Goal: Download file/media

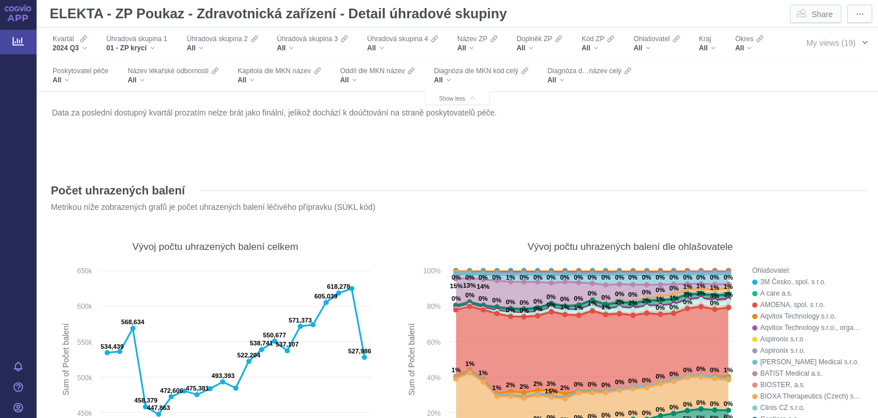
click at [822, 41] on span "My views (19)" at bounding box center [831, 42] width 49 height 9
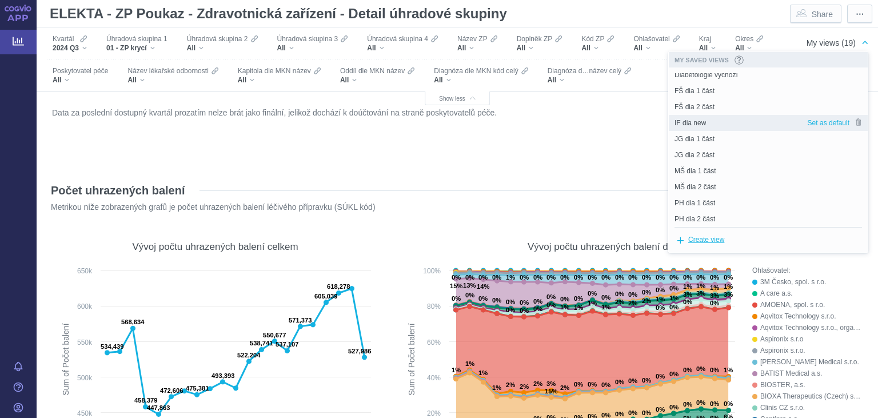
scroll to position [62, 0]
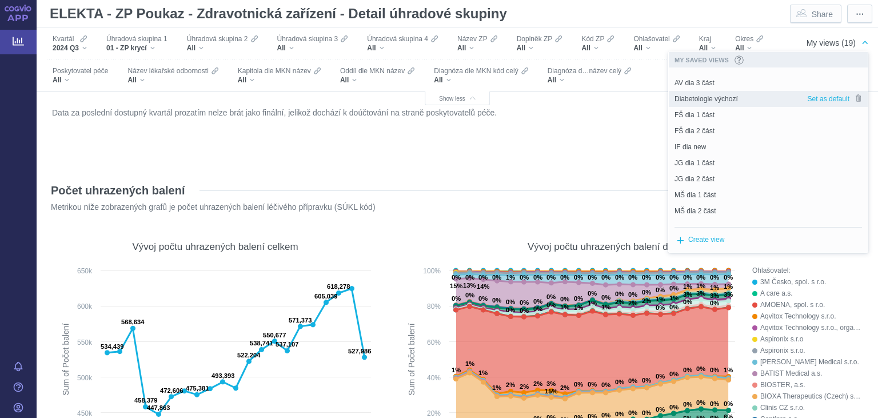
click at [717, 95] on span "Diabetologie výchozí" at bounding box center [706, 99] width 63 height 10
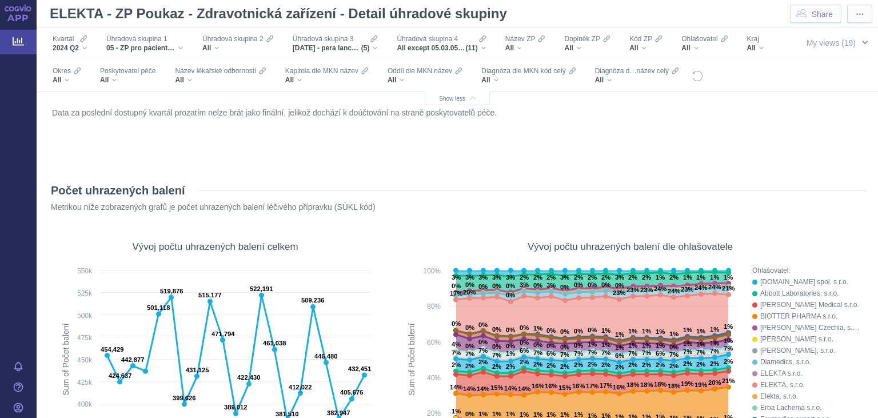
click at [822, 44] on span "My views (19)" at bounding box center [831, 42] width 49 height 9
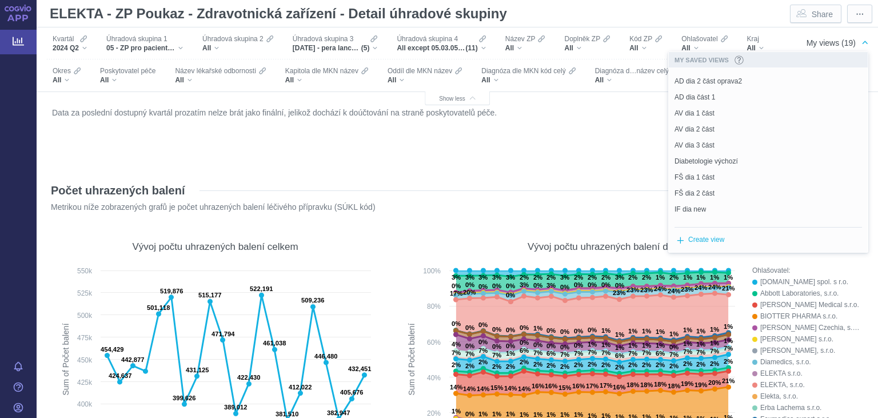
click at [578, 170] on figure "Data za poslední dostupný kvartál prozatím nelze brát jako finální, jelikož doc…" at bounding box center [457, 137] width 819 height 69
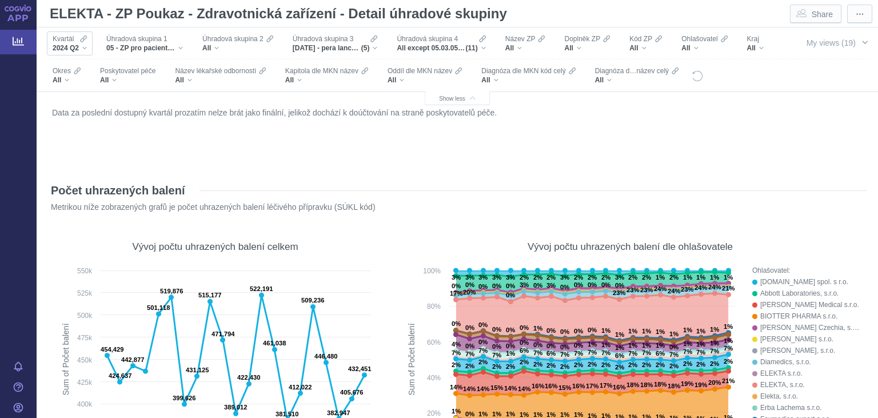
click at [74, 42] on div "Kvartál" at bounding box center [70, 38] width 34 height 9
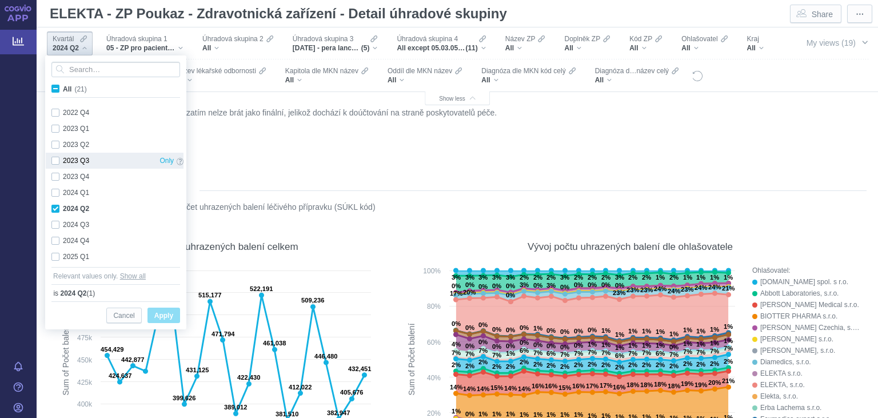
scroll to position [176, 0]
click at [56, 190] on div "2024 Q1 Only" at bounding box center [118, 192] width 144 height 16
checkbox input "true"
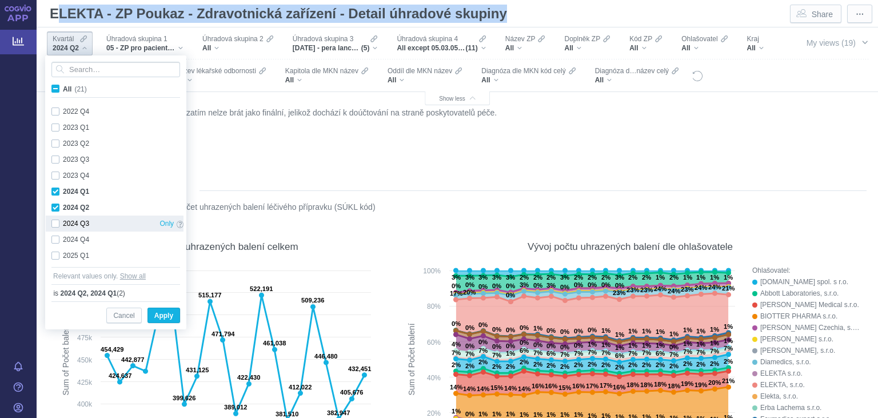
click at [56, 220] on div "2024 Q3 Only" at bounding box center [118, 224] width 144 height 16
checkbox input "true"
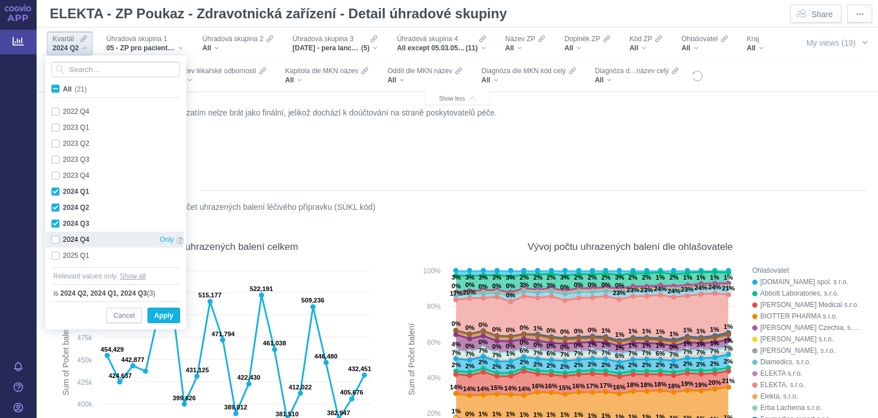
click at [58, 238] on div "2024 Q4 Only" at bounding box center [118, 240] width 144 height 16
checkbox input "true"
click at [54, 254] on div "2025 Q1 Only" at bounding box center [118, 256] width 144 height 16
checkbox input "true"
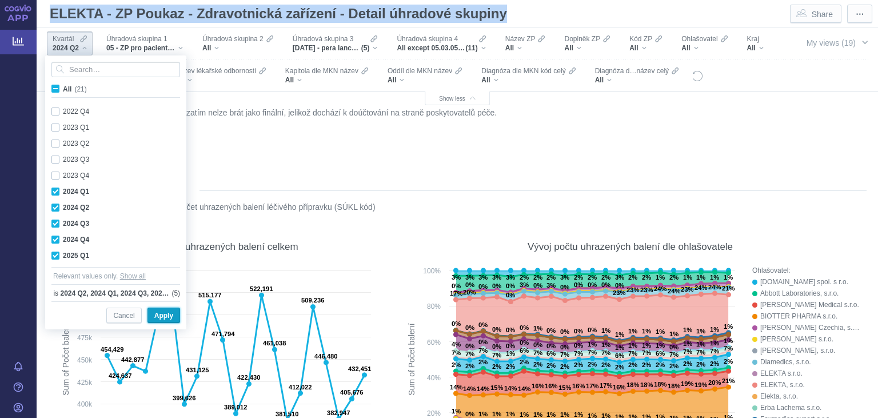
click at [162, 316] on span "Apply" at bounding box center [163, 316] width 19 height 14
click at [513, 154] on div "Data za poslední dostupný kvartál prozatím nelze brát jako finální, jelikož doc…" at bounding box center [457, 135] width 817 height 61
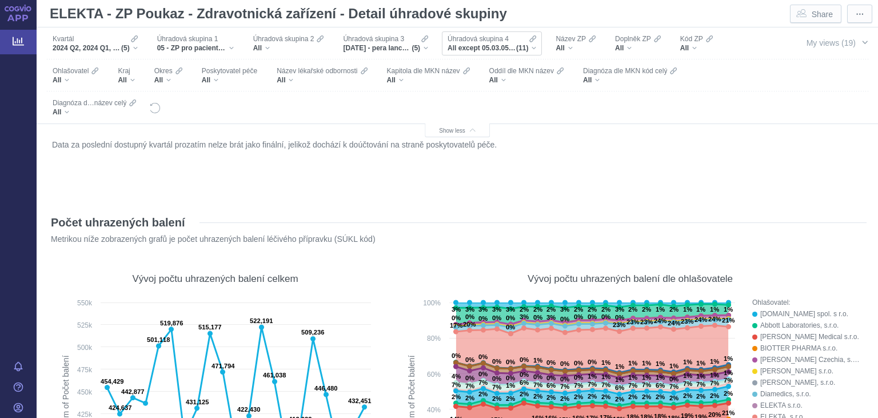
click at [477, 39] on span "Úhradová skupina 4" at bounding box center [478, 38] width 61 height 9
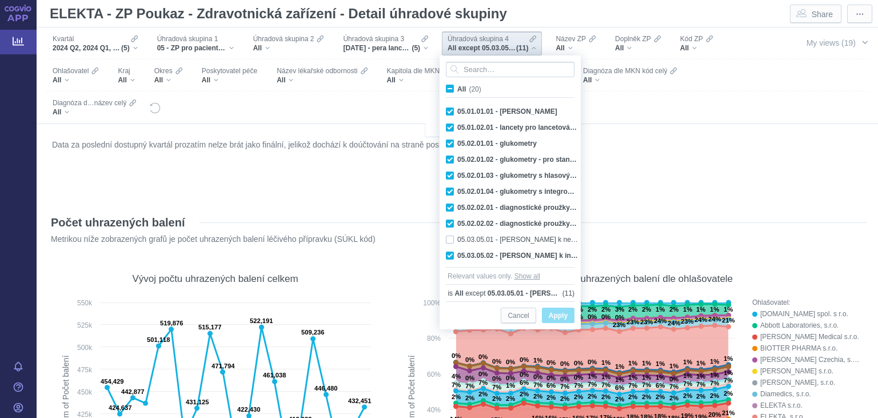
click at [489, 37] on span "Úhradová skupina 4" at bounding box center [478, 38] width 61 height 9
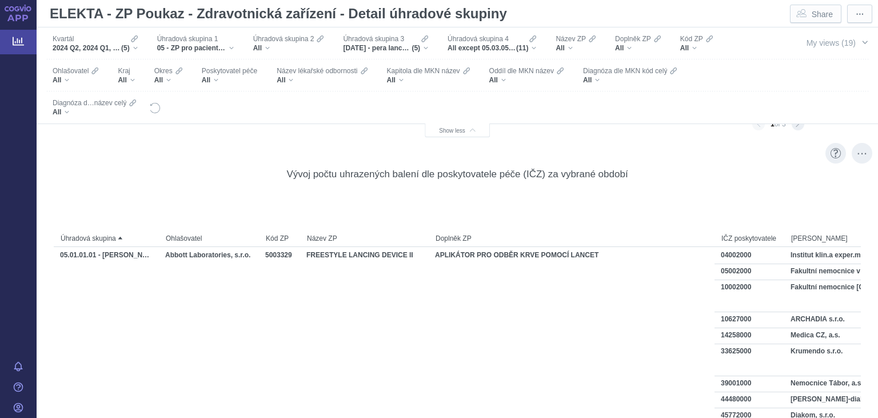
scroll to position [1926, 0]
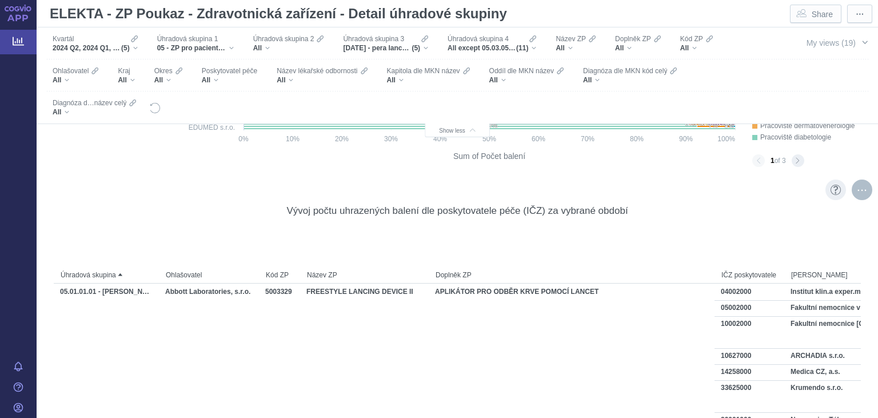
click at [867, 186] on div "More actions" at bounding box center [862, 190] width 21 height 21
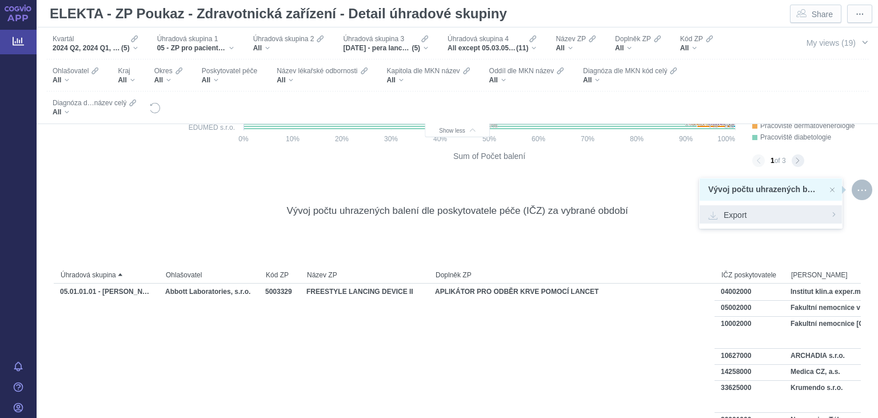
click at [753, 216] on span "Export" at bounding box center [770, 214] width 125 height 11
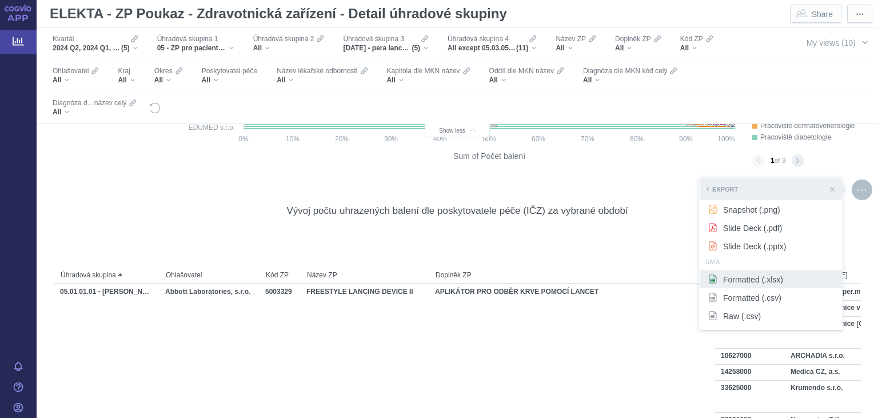
click at [749, 282] on span "Formatted (.xlsx)" at bounding box center [770, 278] width 125 height 11
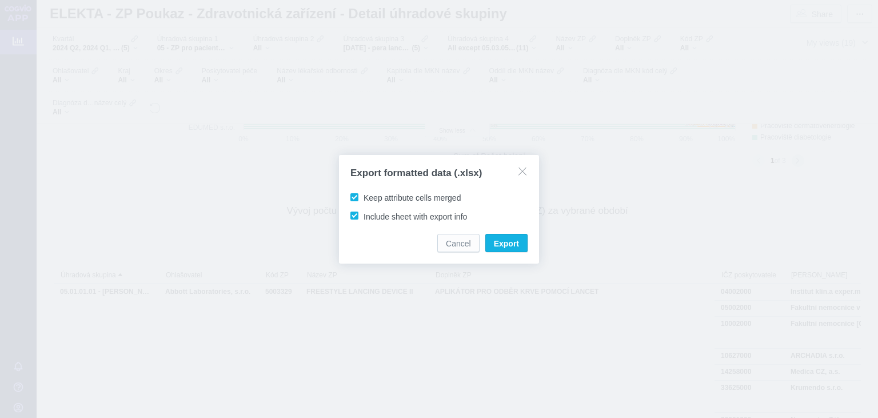
click at [381, 195] on span "Keep attribute cells merged" at bounding box center [412, 197] width 97 height 9
click at [369, 195] on input "Keep attribute cells merged" at bounding box center [365, 195] width 7 height 7
checkbox input "false"
click at [381, 216] on span "Include sheet with export info" at bounding box center [415, 216] width 103 height 9
click at [369, 216] on input "Include sheet with export info" at bounding box center [365, 213] width 7 height 7
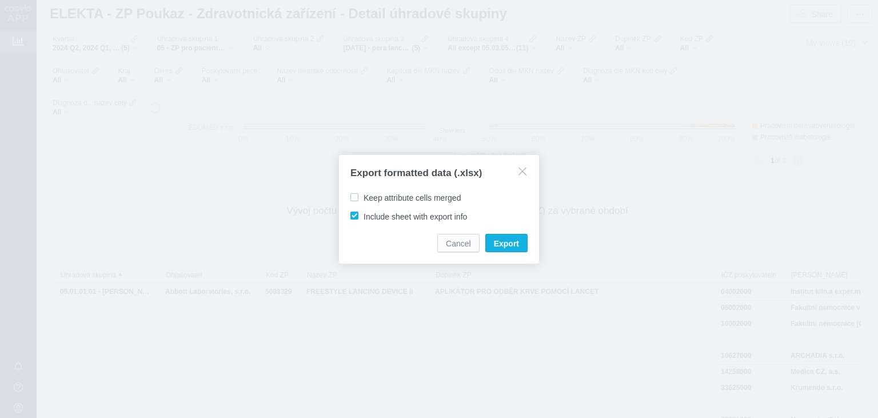
checkbox input "false"
click at [505, 240] on span "Export" at bounding box center [506, 243] width 25 height 11
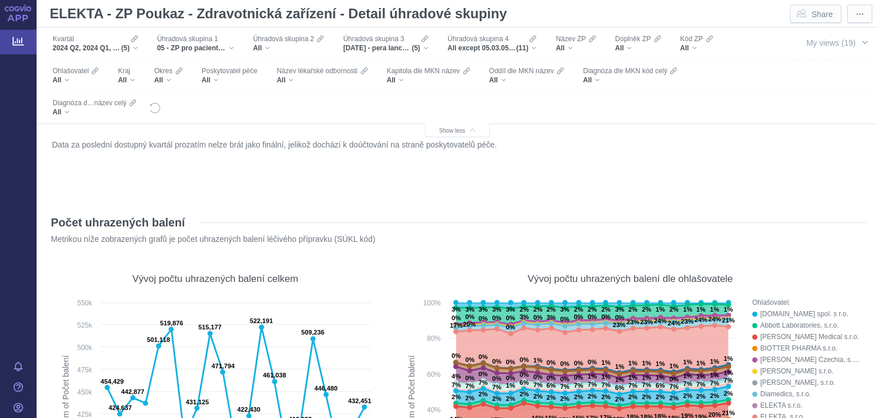
click at [716, 161] on div "Data za poslední dostupný kvartál prozatím nelze brát jako finální, jelikož doc…" at bounding box center [457, 167] width 817 height 61
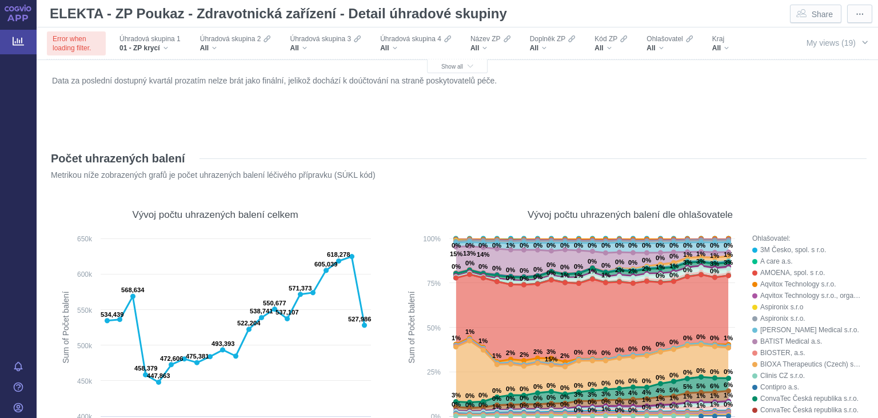
click at [823, 108] on div "Data za poslední dostupný kvartál prozatím nelze brát jako finální, jelikož doc…" at bounding box center [457, 103] width 817 height 61
click at [74, 48] on div "Error when loading filter." at bounding box center [76, 43] width 59 height 24
click at [830, 42] on span "My views (19)" at bounding box center [831, 42] width 49 height 9
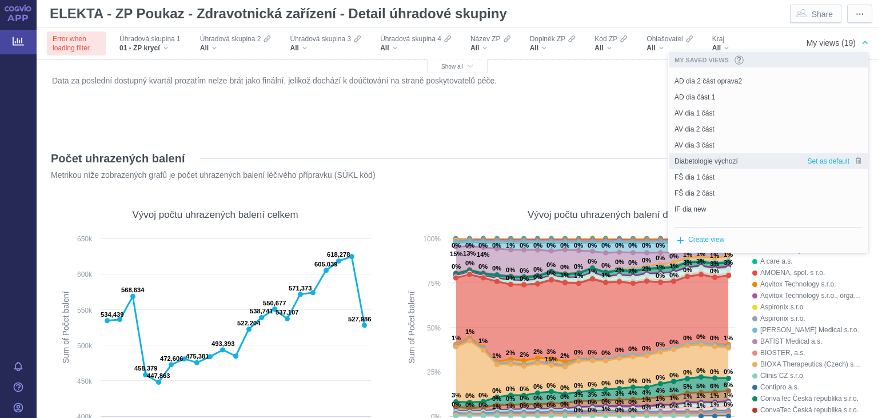
click at [717, 165] on span "Diabetologie výchozí" at bounding box center [706, 161] width 63 height 10
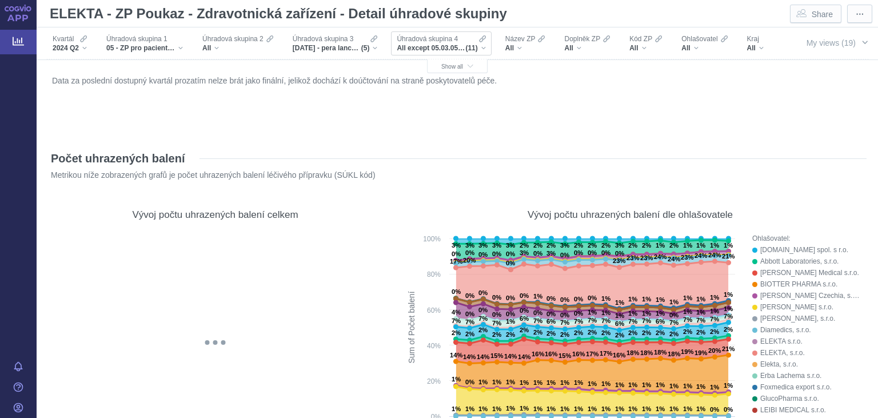
click at [463, 45] on span "All except 05.03.05.01 - [PERSON_NAME] k neinzulínovým perům, 05.03.05.03 - sad…" at bounding box center [431, 47] width 69 height 9
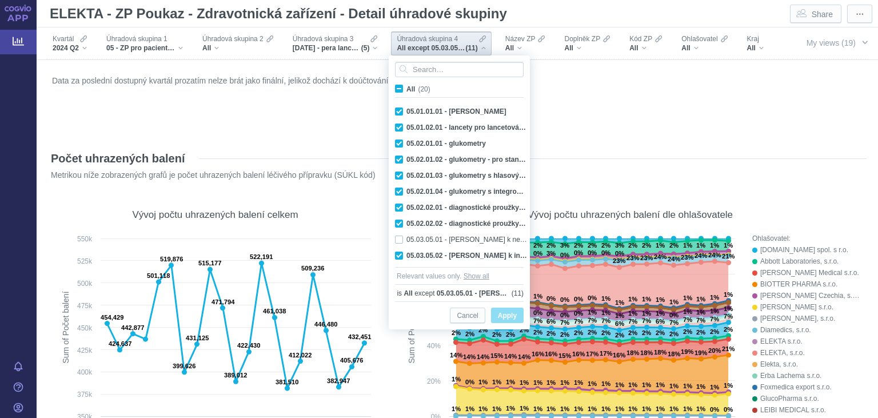
click at [594, 111] on div "Data za poslední dostupný kvartál prozatím nelze brát jako finální, jelikož doc…" at bounding box center [457, 103] width 817 height 61
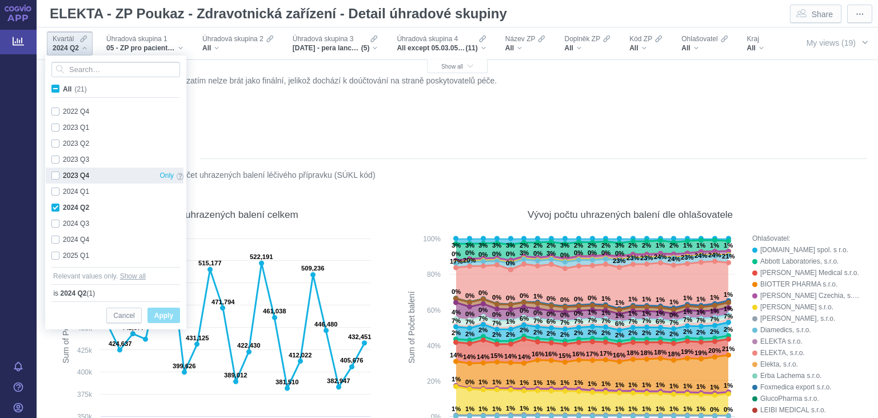
scroll to position [176, 0]
click at [67, 192] on div "2024 Q1 Only" at bounding box center [118, 192] width 144 height 16
checkbox input "true"
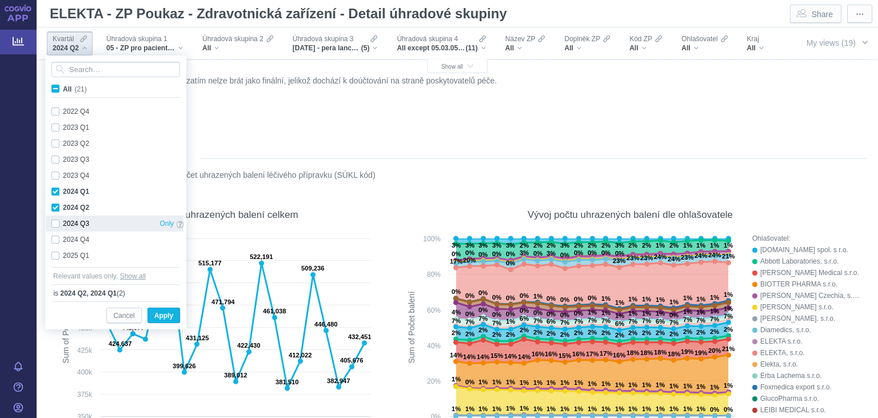
click at [64, 221] on div "2024 Q3 Only" at bounding box center [118, 224] width 144 height 16
checkbox input "true"
click at [61, 248] on div "2025 Q1 Only" at bounding box center [118, 256] width 144 height 16
checkbox input "true"
click at [66, 240] on div "2024 Q4 Only" at bounding box center [118, 240] width 144 height 16
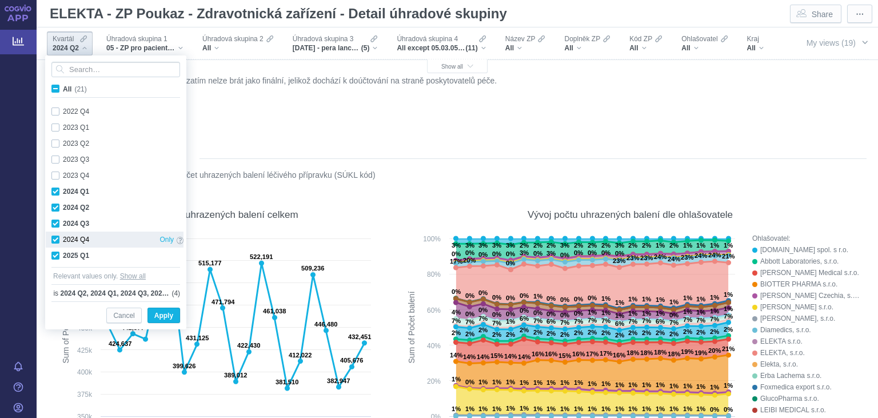
checkbox input "true"
click at [159, 319] on span "Apply" at bounding box center [163, 316] width 19 height 14
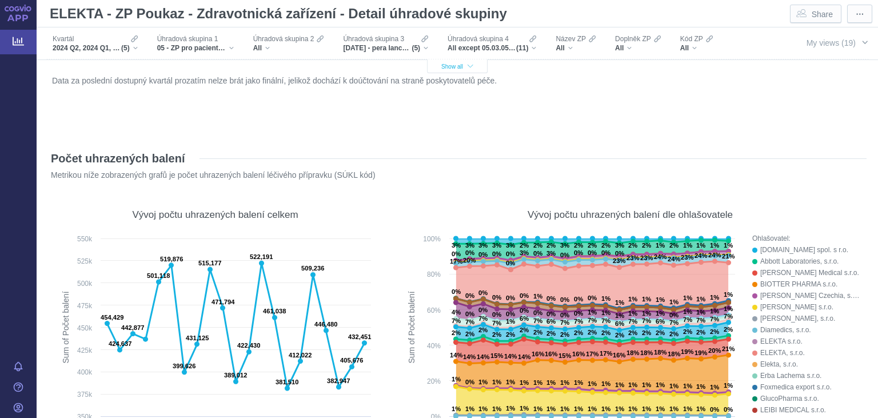
click at [455, 71] on button "Show all" at bounding box center [457, 66] width 61 height 14
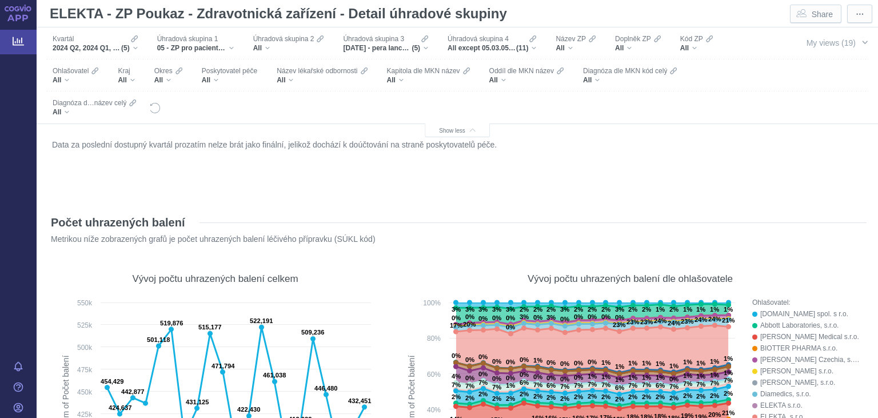
click at [468, 66] on div "Kapitola dle MKN název All" at bounding box center [428, 75] width 94 height 24
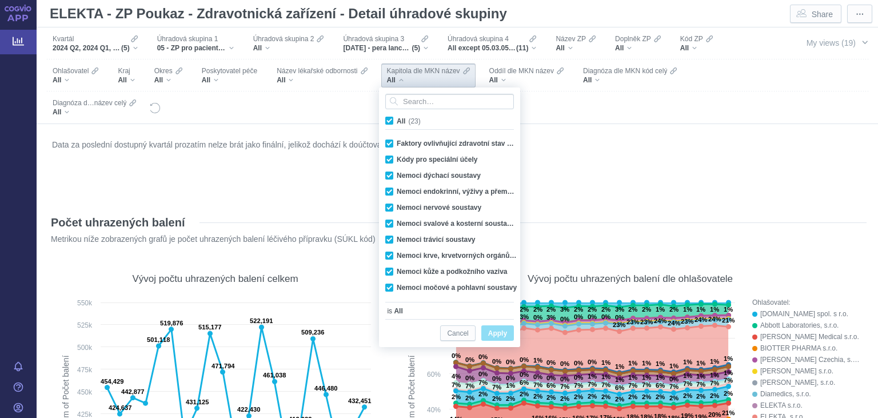
click at [579, 166] on div "Data za poslední dostupný kvartál prozatím nelze brát jako finální, jelikož doc…" at bounding box center [457, 167] width 817 height 61
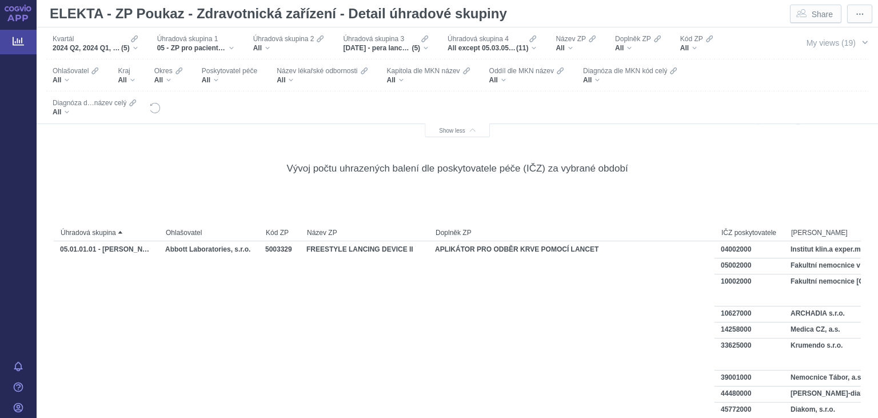
scroll to position [1926, 0]
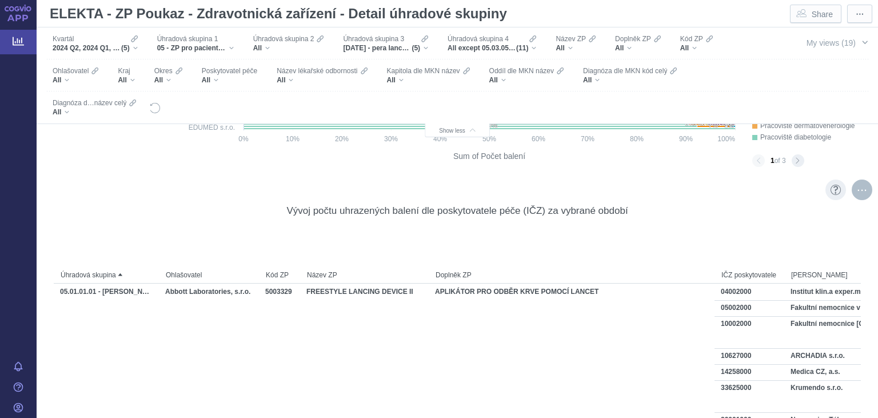
click at [863, 189] on div "More actions" at bounding box center [862, 190] width 21 height 21
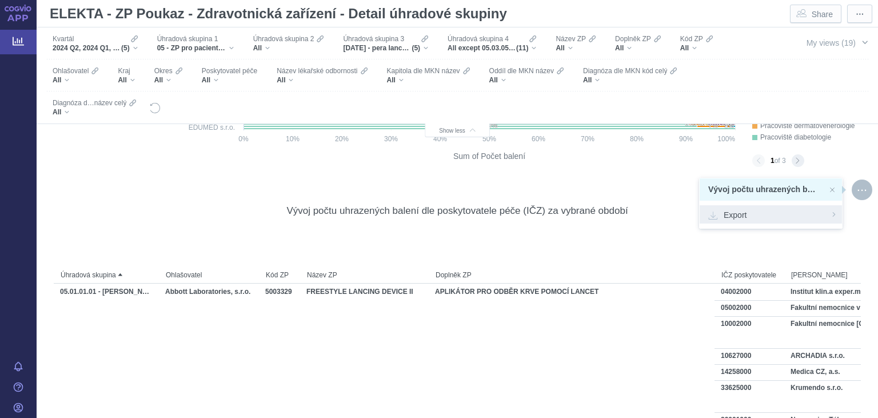
click at [784, 217] on span "Export" at bounding box center [770, 214] width 125 height 11
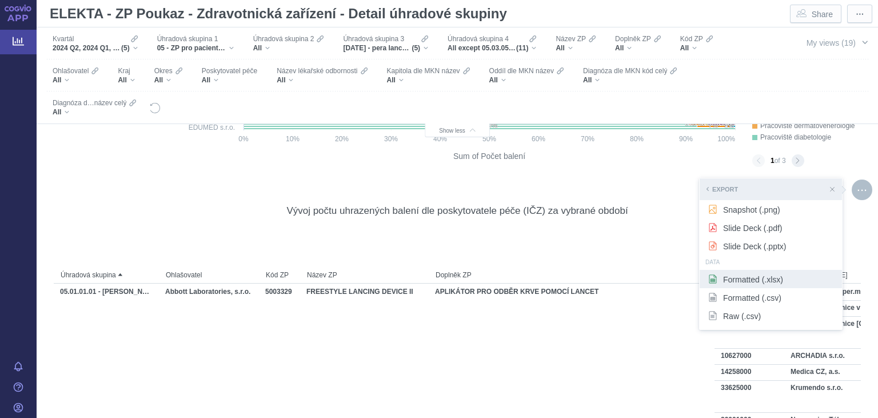
click at [759, 283] on span "Formatted (.xlsx)" at bounding box center [770, 278] width 125 height 11
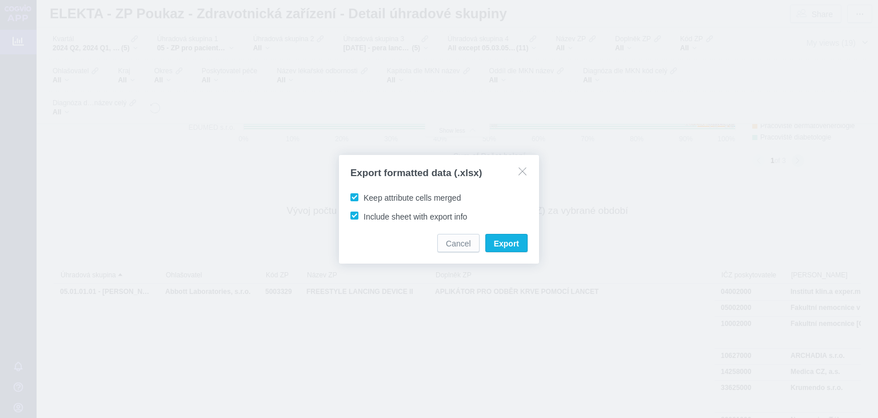
click at [394, 195] on span "Keep attribute cells merged" at bounding box center [412, 197] width 97 height 9
click at [369, 195] on input "Keep attribute cells merged" at bounding box center [365, 195] width 7 height 7
checkbox input "false"
click at [392, 212] on label "Include sheet with export info" at bounding box center [411, 215] width 124 height 11
click at [369, 212] on input "Include sheet with export info" at bounding box center [365, 213] width 7 height 7
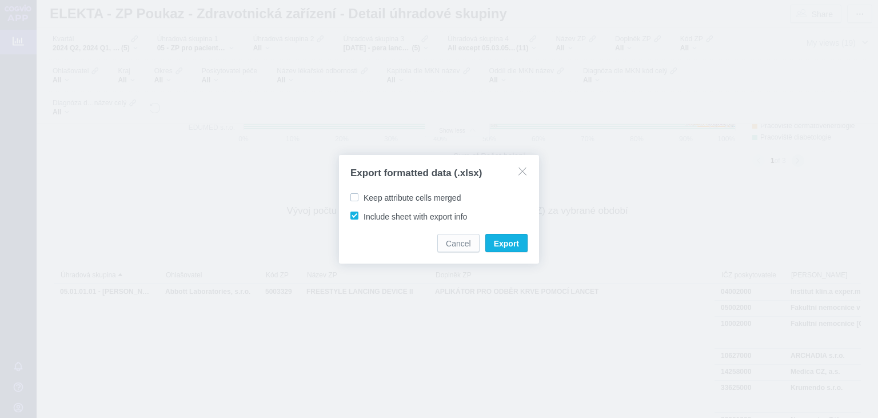
checkbox input "false"
click at [501, 244] on span "Export" at bounding box center [506, 243] width 25 height 11
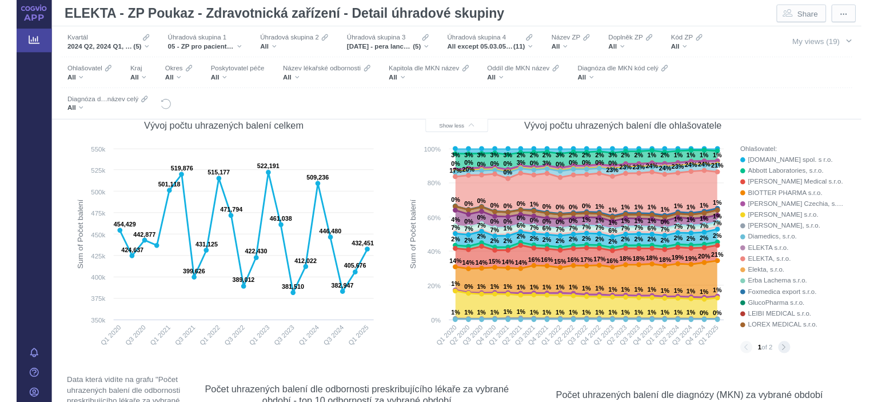
scroll to position [0, 0]
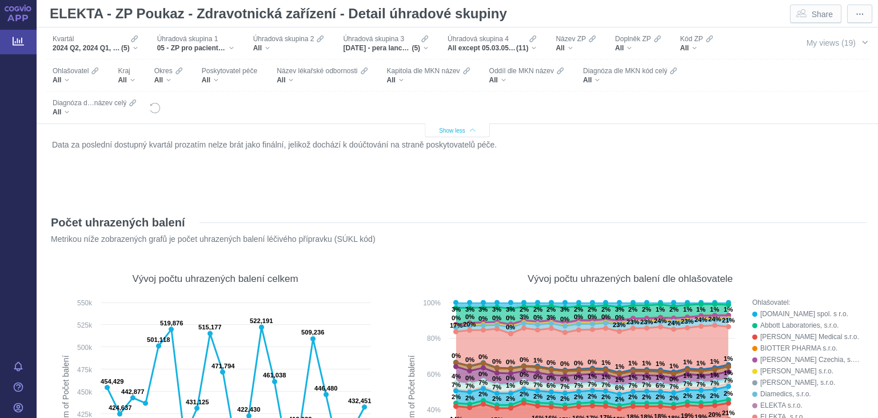
click at [477, 127] on button "Show less" at bounding box center [457, 131] width 65 height 14
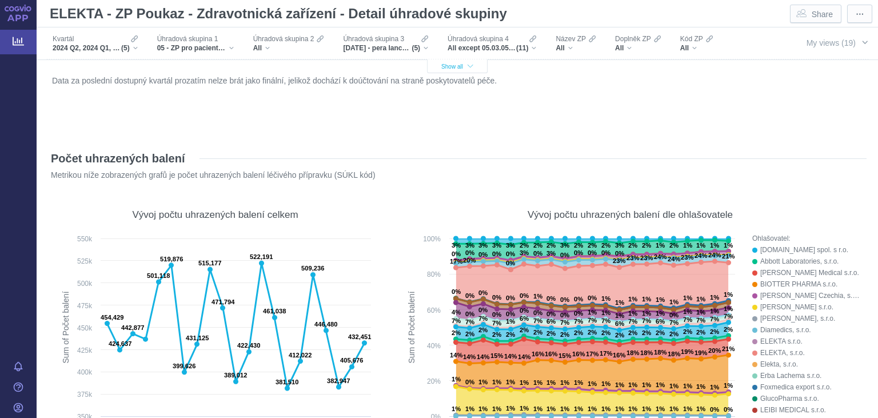
click at [470, 65] on icon "button" at bounding box center [471, 66] width 6 height 6
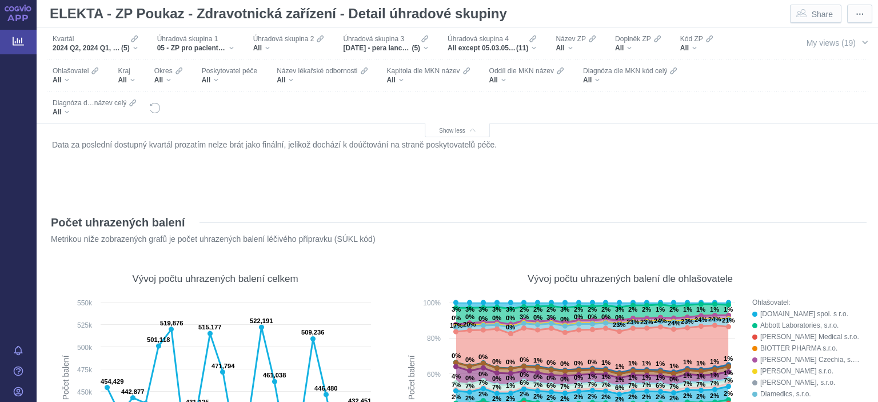
click at [741, 167] on div "Data za poslední dostupný kvartál prozatím nelze brát jako finální, jelikož doc…" at bounding box center [457, 167] width 817 height 61
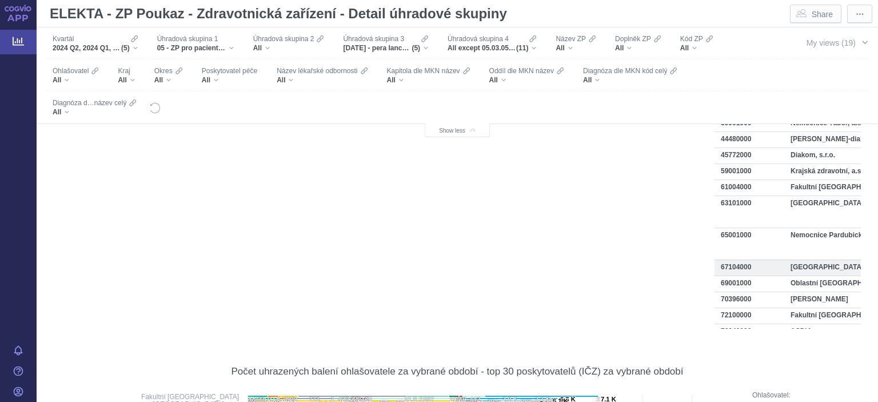
scroll to position [1926, 0]
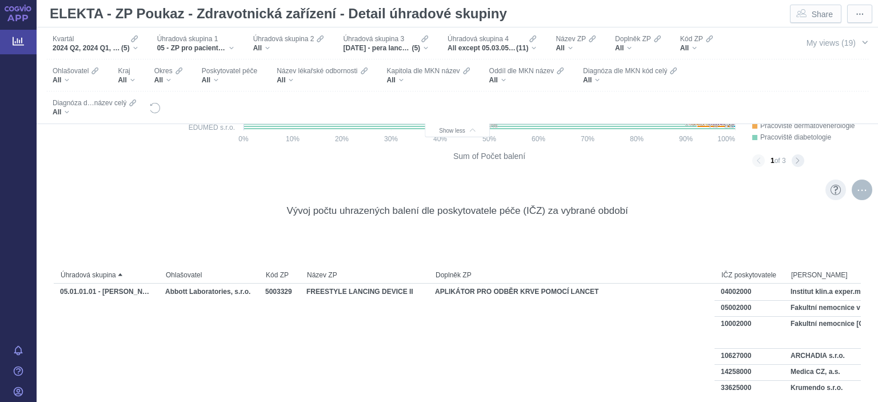
click at [865, 188] on div "More actions" at bounding box center [862, 190] width 21 height 21
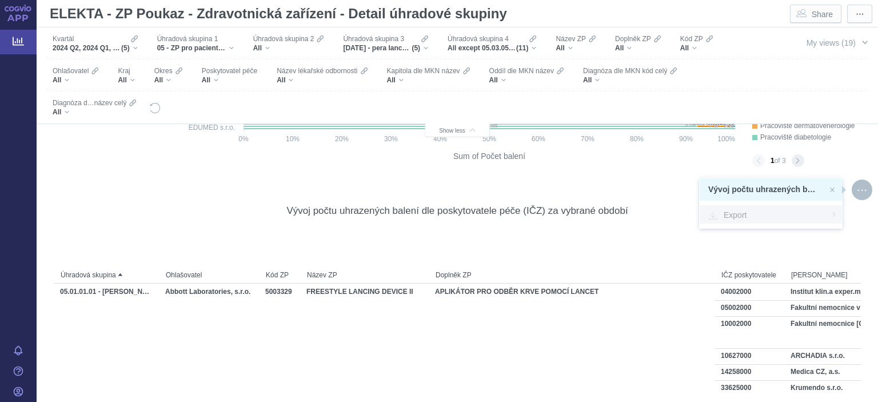
click at [754, 221] on div "Export" at bounding box center [771, 214] width 142 height 18
